Goal: Find contact information: Find contact information

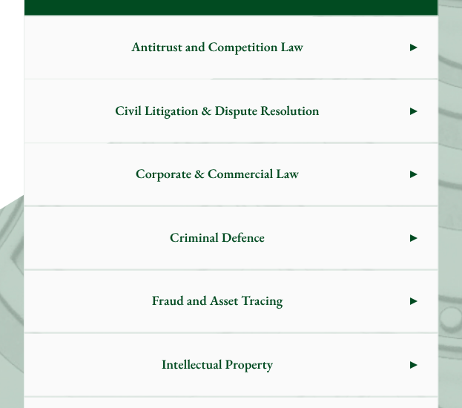
scroll to position [675, 0]
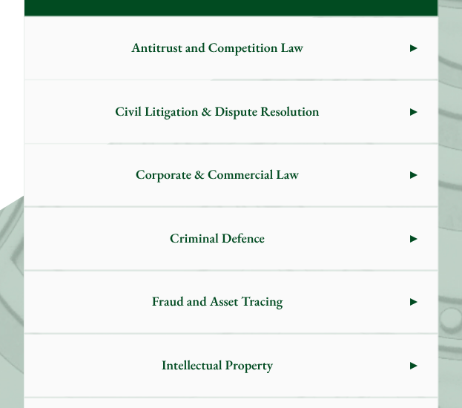
click at [328, 220] on span "Criminal Defence" at bounding box center [217, 238] width 386 height 62
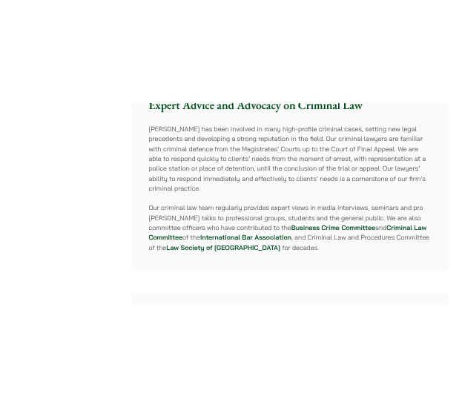
scroll to position [1292, 0]
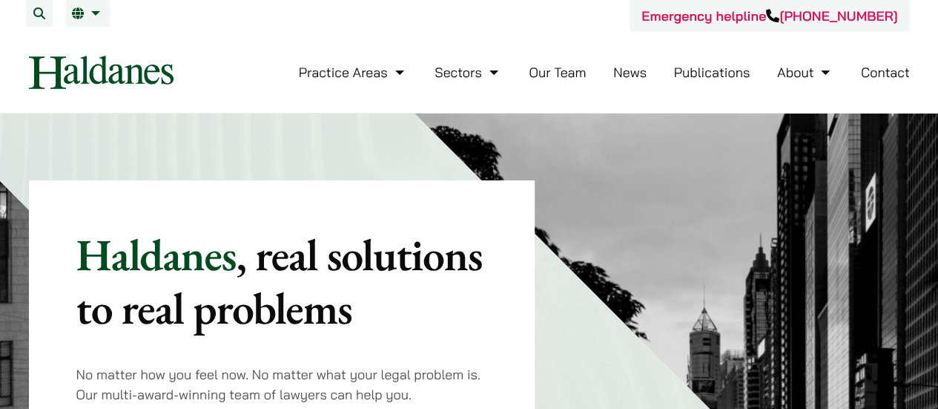
click at [886, 69] on link "Contact" at bounding box center [885, 72] width 49 height 17
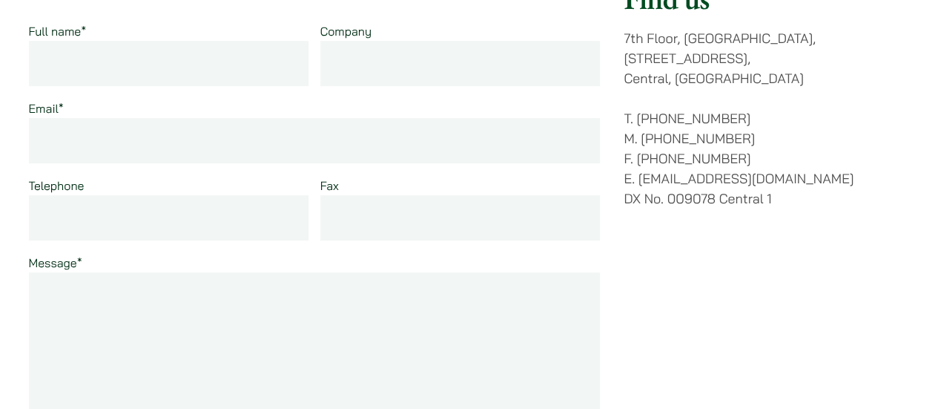
scroll to position [167, 0]
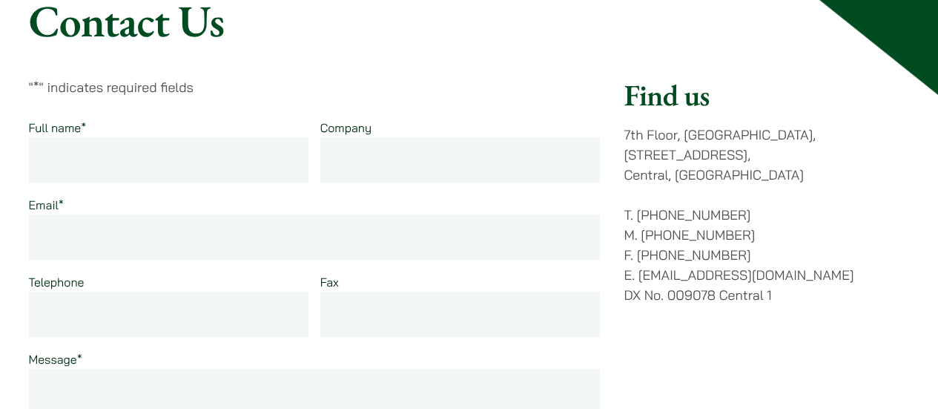
click at [651, 149] on p "[STREET_ADDRESS]" at bounding box center [767, 155] width 286 height 60
click at [651, 149] on p "7th Floor, Ruttonjee House, 11 Duddell Street, Central, Hong Kong" at bounding box center [767, 155] width 286 height 60
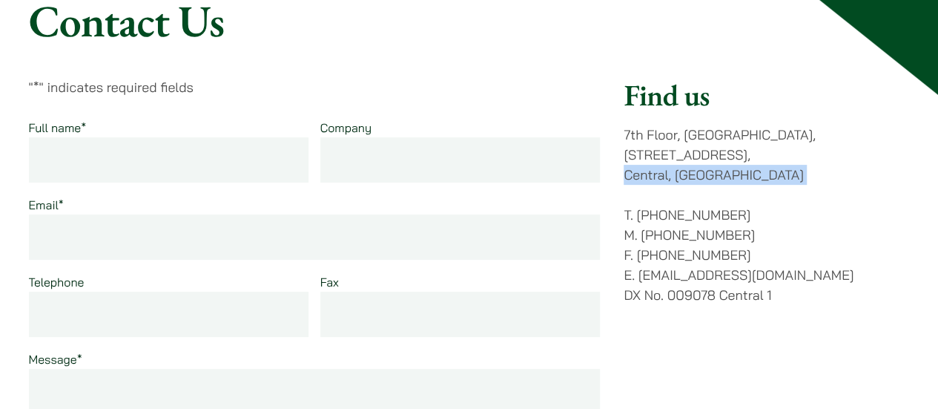
click at [651, 149] on p "7th Floor, Ruttonjee House, 11 Duddell Street, Central, Hong Kong" at bounding box center [767, 155] width 286 height 60
drag, startPoint x: 607, startPoint y: 128, endPoint x: 749, endPoint y: 165, distance: 147.0
click at [749, 165] on div "" * " indicates required fields Full name * Company Email * Telephone Fax Messa…" at bounding box center [469, 366] width 881 height 578
click at [749, 165] on div "Find us 7th Floor, Ruttonjee House, 11 Duddell Street, Central, Hong Kong T. (8…" at bounding box center [767, 366] width 286 height 578
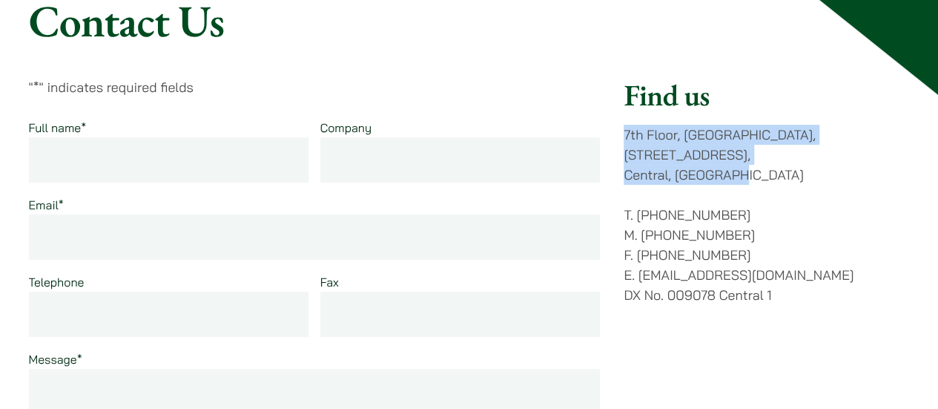
drag, startPoint x: 621, startPoint y: 138, endPoint x: 742, endPoint y: 153, distance: 121.8
click at [742, 153] on div "" * " indicates required fields Full name * Company Email * Telephone Fax Messa…" at bounding box center [469, 366] width 881 height 578
copy p "7th Floor, Ruttonjee House, 11 Duddell Street, Central, Hong Kong"
